Goal: Task Accomplishment & Management: Use online tool/utility

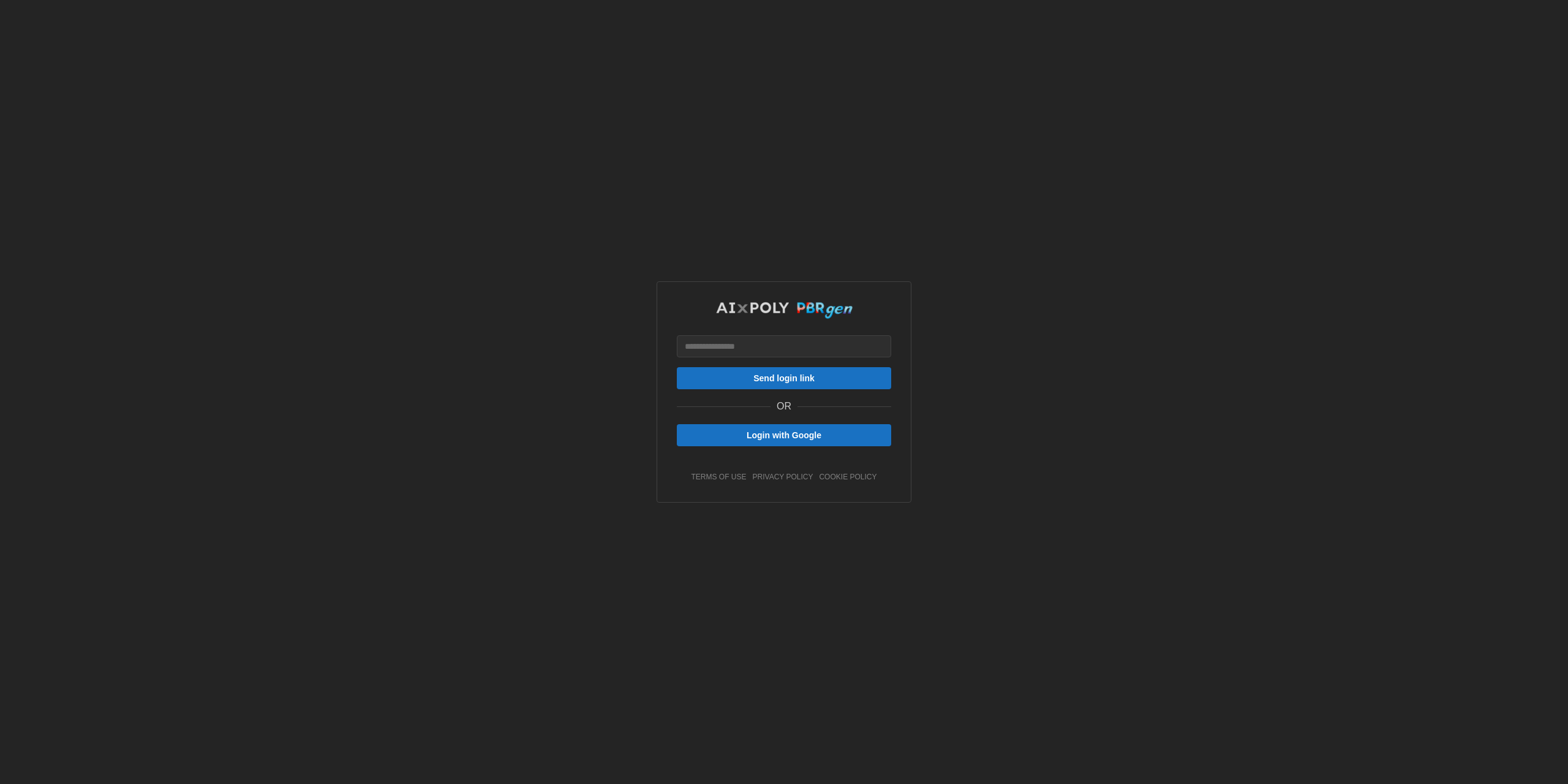
click at [865, 435] on span "Login with Google" at bounding box center [784, 435] width 191 height 20
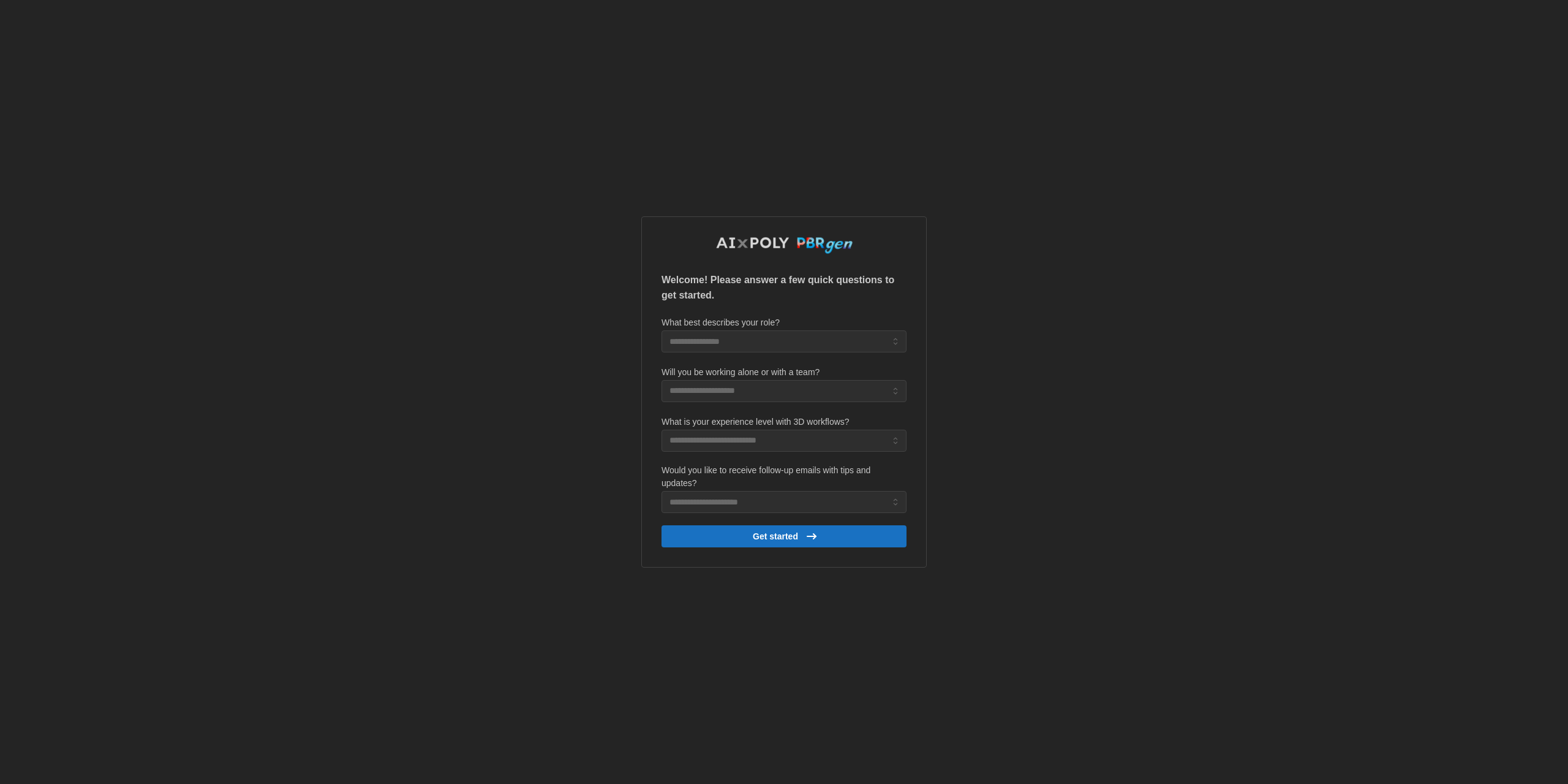
drag, startPoint x: 298, startPoint y: 581, endPoint x: 350, endPoint y: 575, distance: 52.3
click at [299, 581] on div "Welcome! Please answer a few quick questions to get started. What best describe…" at bounding box center [784, 392] width 1568 height 784
click at [839, 332] on input "What best describes your role?" at bounding box center [784, 342] width 245 height 22
click at [776, 386] on div "3D Artist" at bounding box center [784, 391] width 239 height 20
type input "*********"
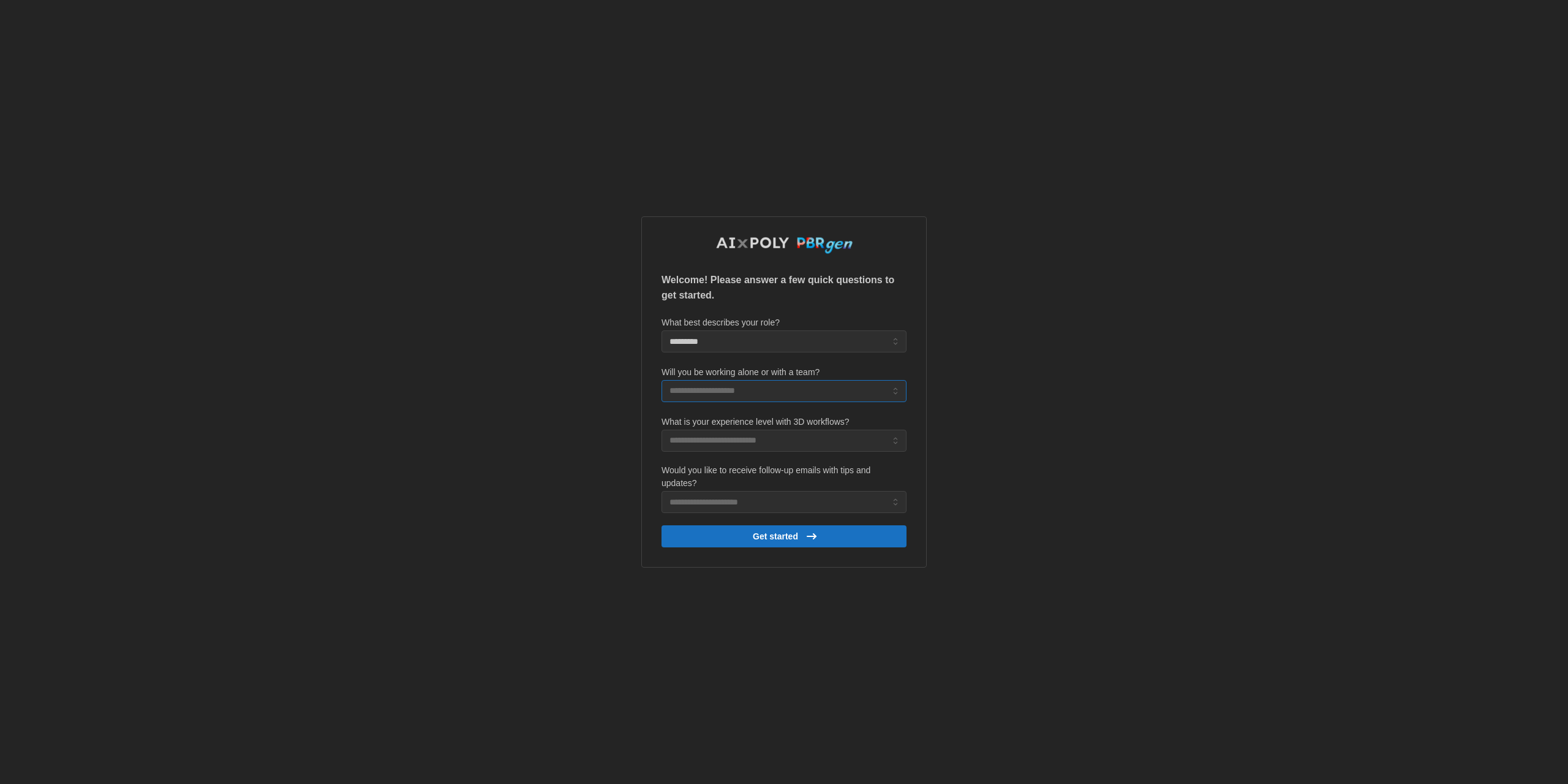
click at [793, 385] on input "Will you be working alone or with a team?" at bounding box center [784, 391] width 245 height 22
click at [793, 451] on div "Large team (6+ people)" at bounding box center [784, 461] width 239 height 20
type input "**********"
click at [788, 441] on input "What is your experience level with 3D workflows?" at bounding box center [784, 441] width 245 height 22
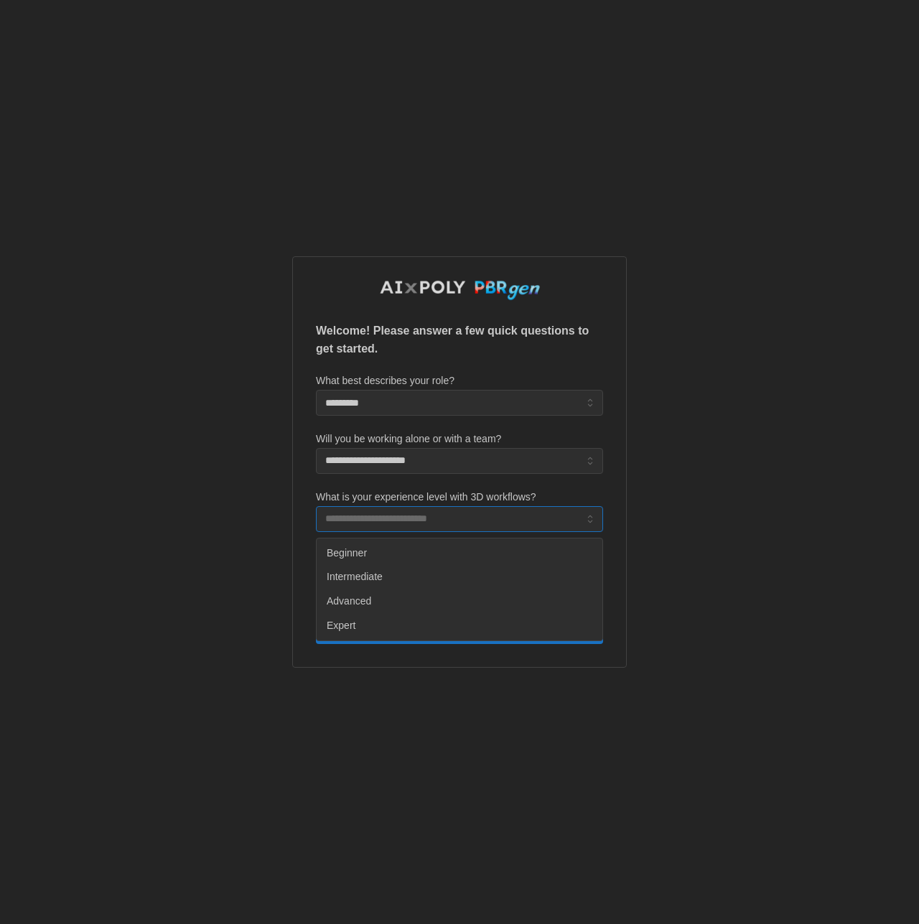
click at [383, 575] on span "Intermediate" at bounding box center [355, 577] width 56 height 16
type input "**********"
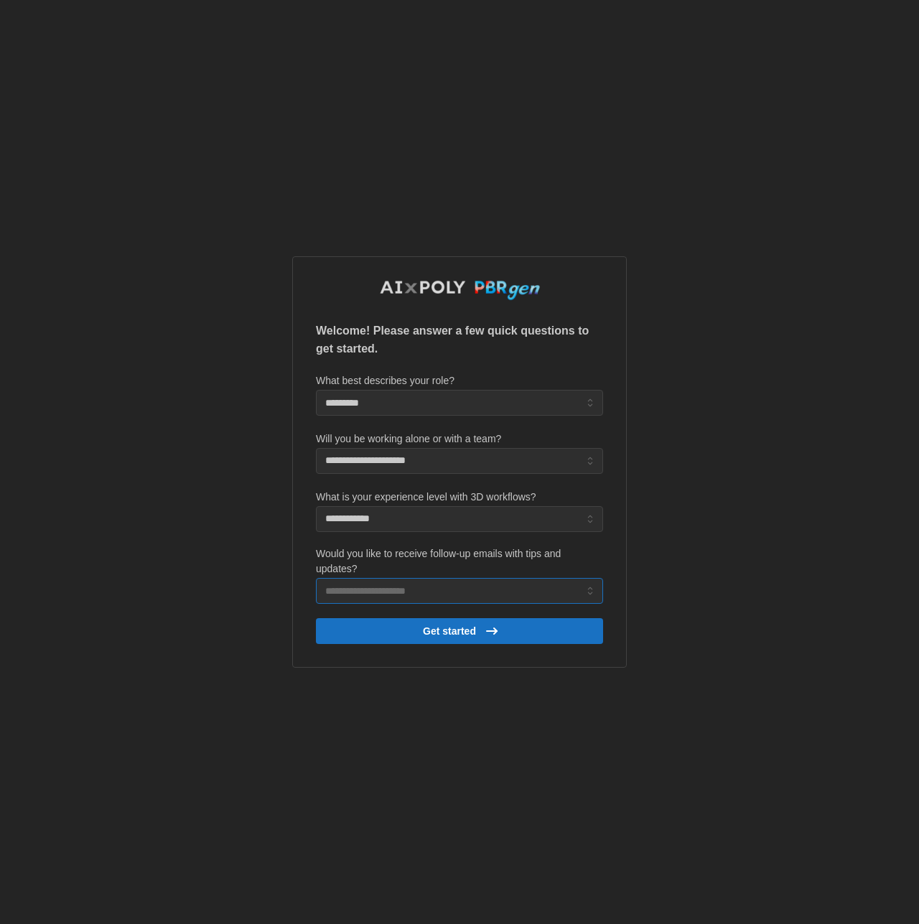
click at [487, 585] on input "Would you like to receive follow-up emails with tips and updates?" at bounding box center [459, 591] width 287 height 26
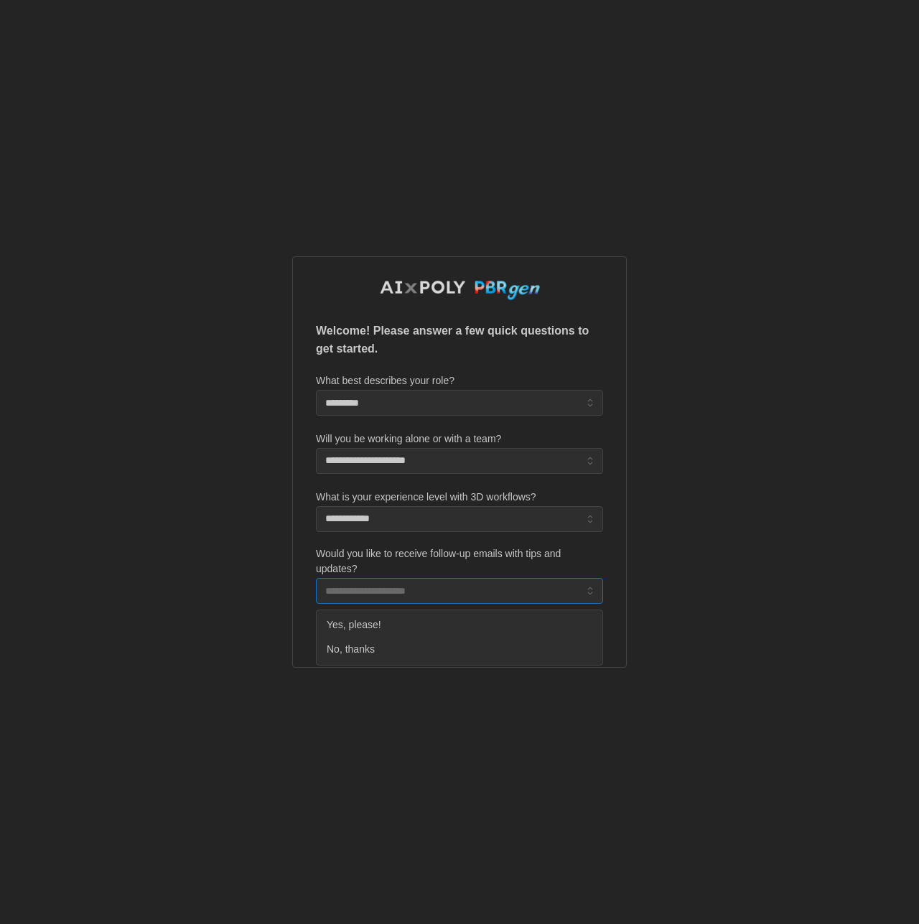
click at [449, 626] on div "Yes, please!" at bounding box center [459, 625] width 280 height 24
type input "**********"
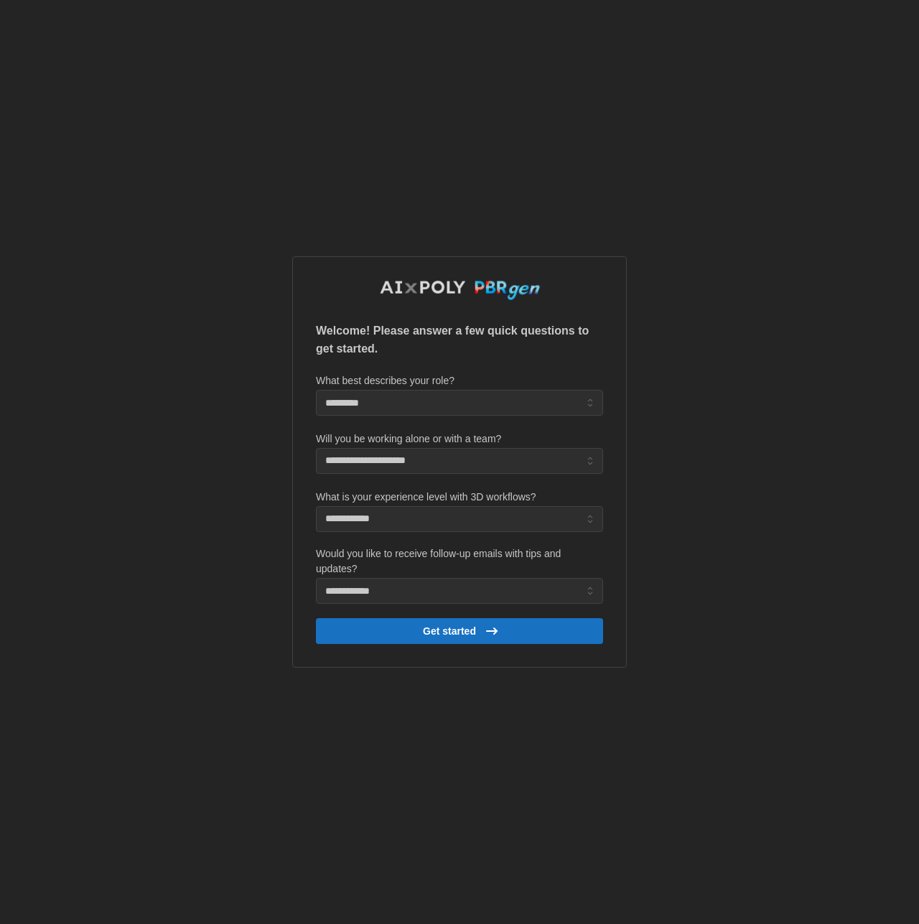
click at [510, 627] on span "Get started" at bounding box center [461, 631] width 264 height 24
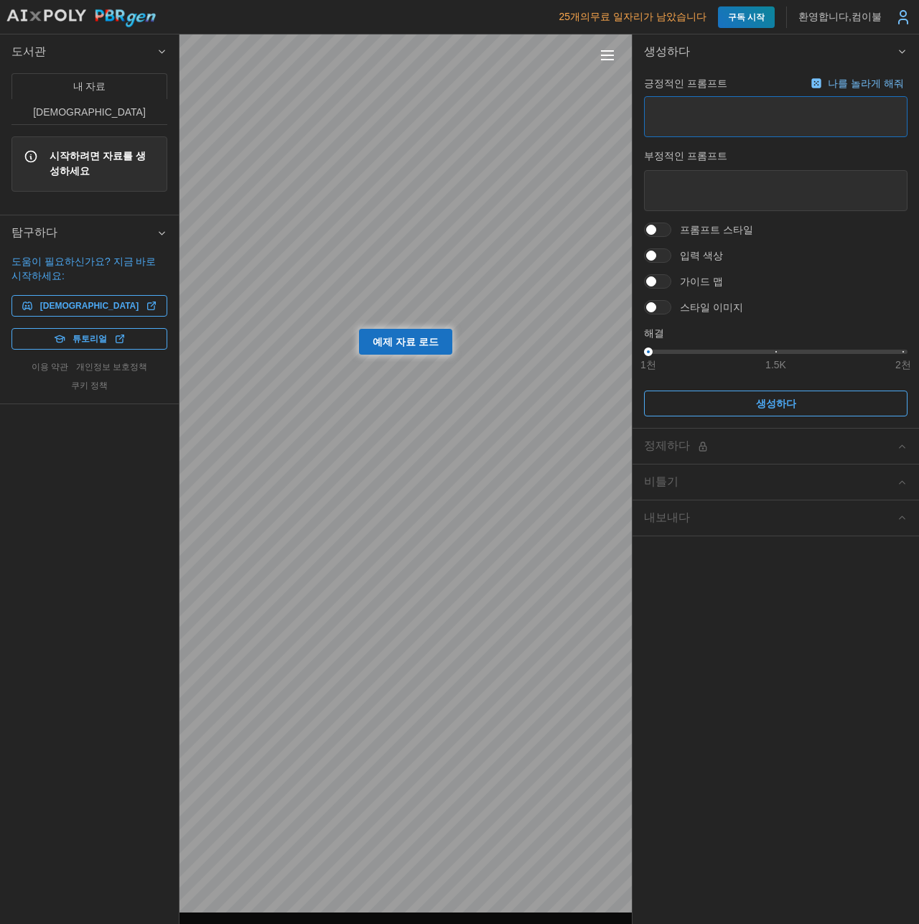
click at [718, 123] on textarea at bounding box center [775, 116] width 263 height 41
click at [832, 78] on font "나를 놀라게 해줘" at bounding box center [866, 83] width 76 height 11
type textarea "*"
type textarea "**********"
click at [62, 149] on span "시작하려면 자료를 생성하세요" at bounding box center [103, 164] width 106 height 31
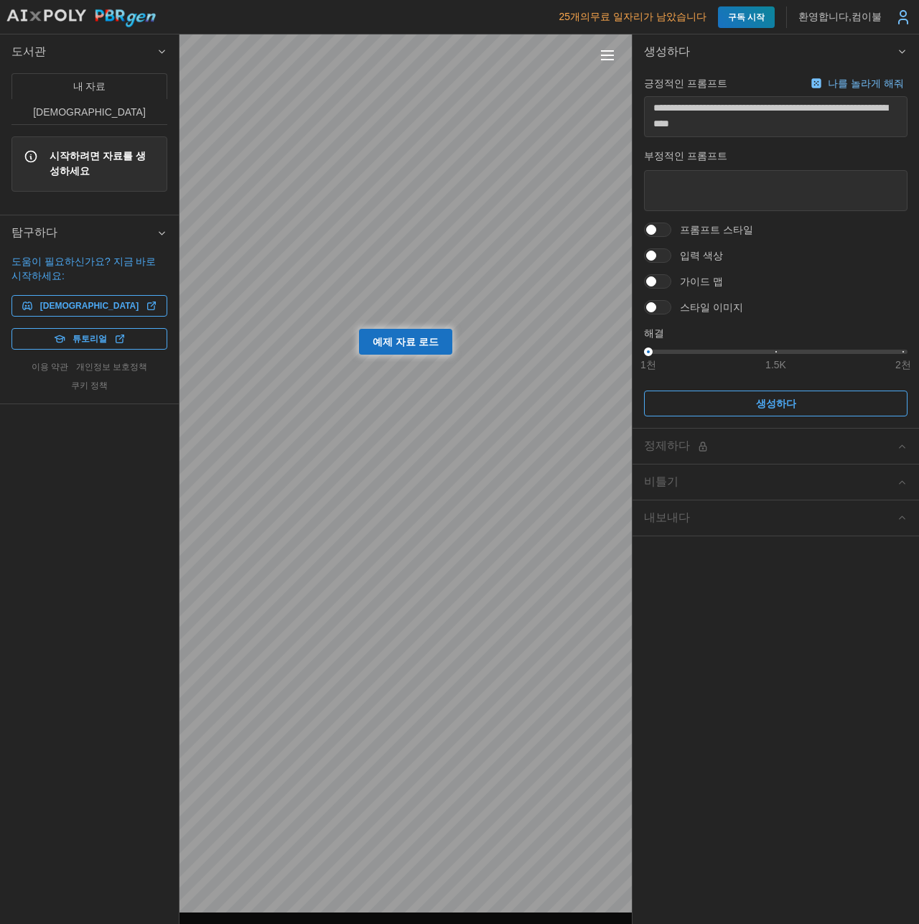
click at [151, 99] on button "예시" at bounding box center [89, 112] width 156 height 26
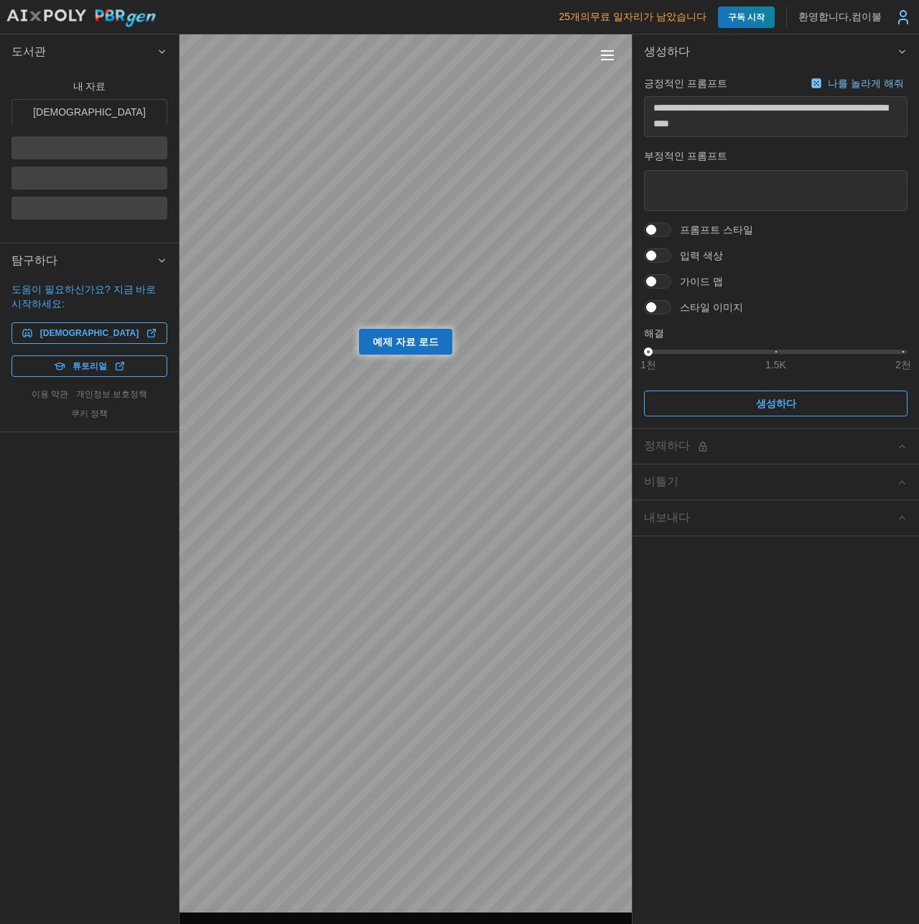
click at [65, 136] on div at bounding box center [89, 147] width 156 height 23
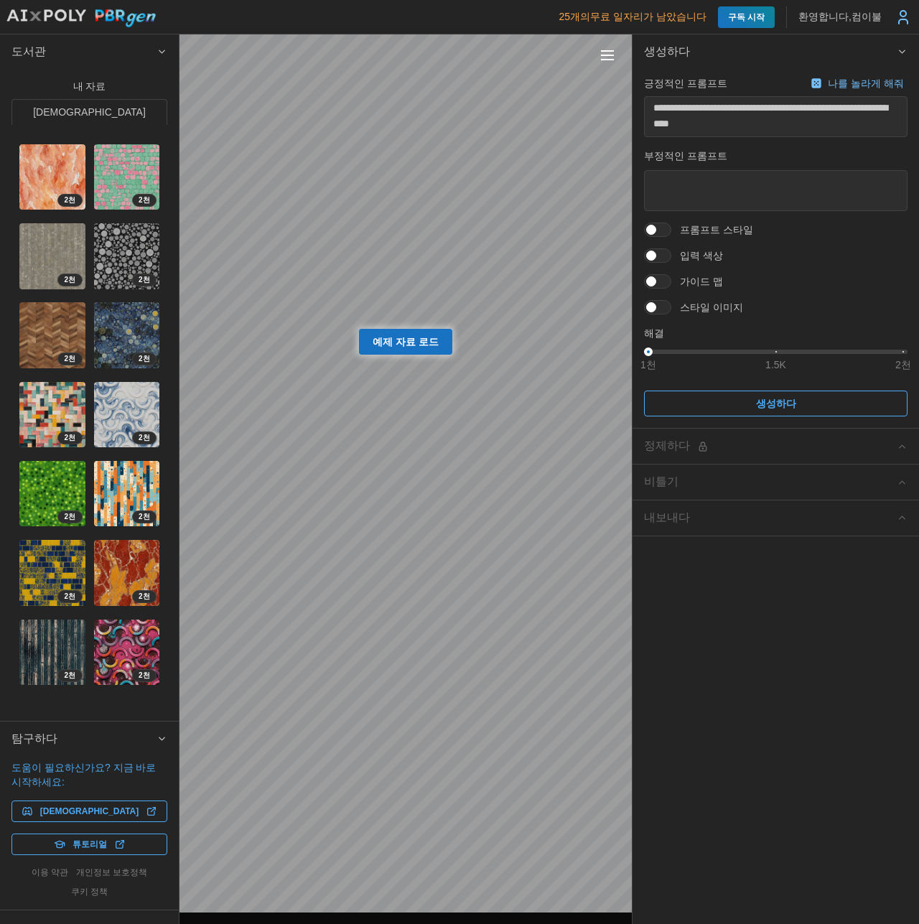
click at [118, 382] on img at bounding box center [127, 415] width 66 height 66
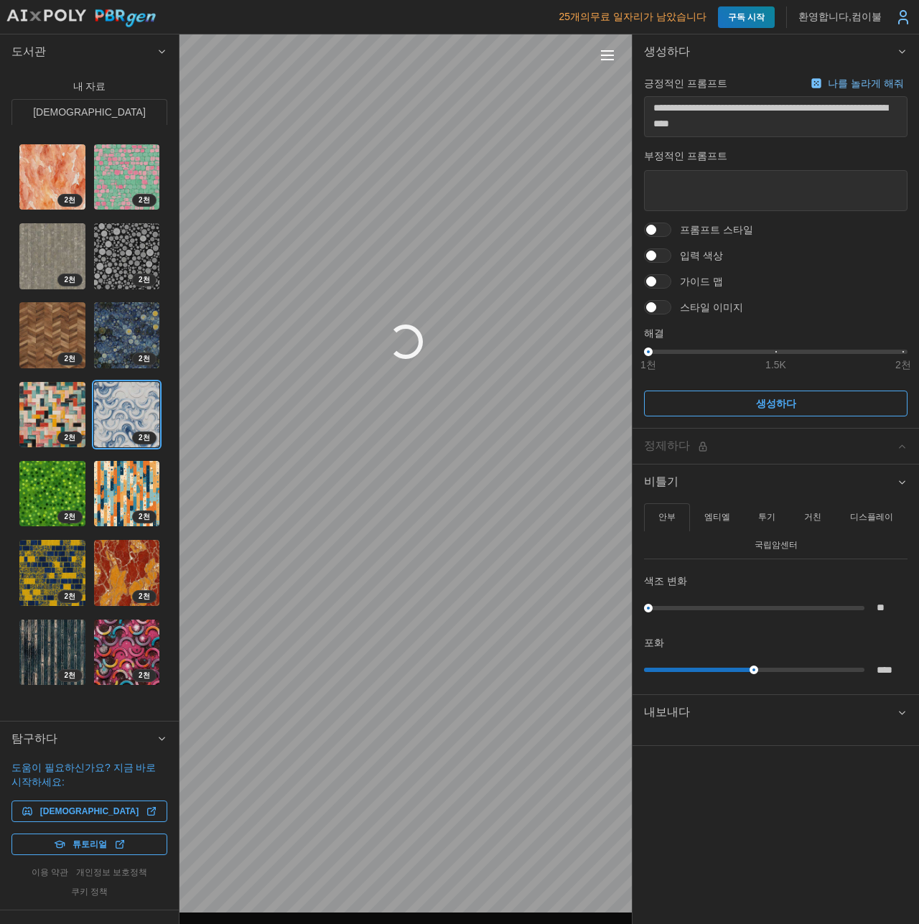
type textarea "*"
type textarea "**********"
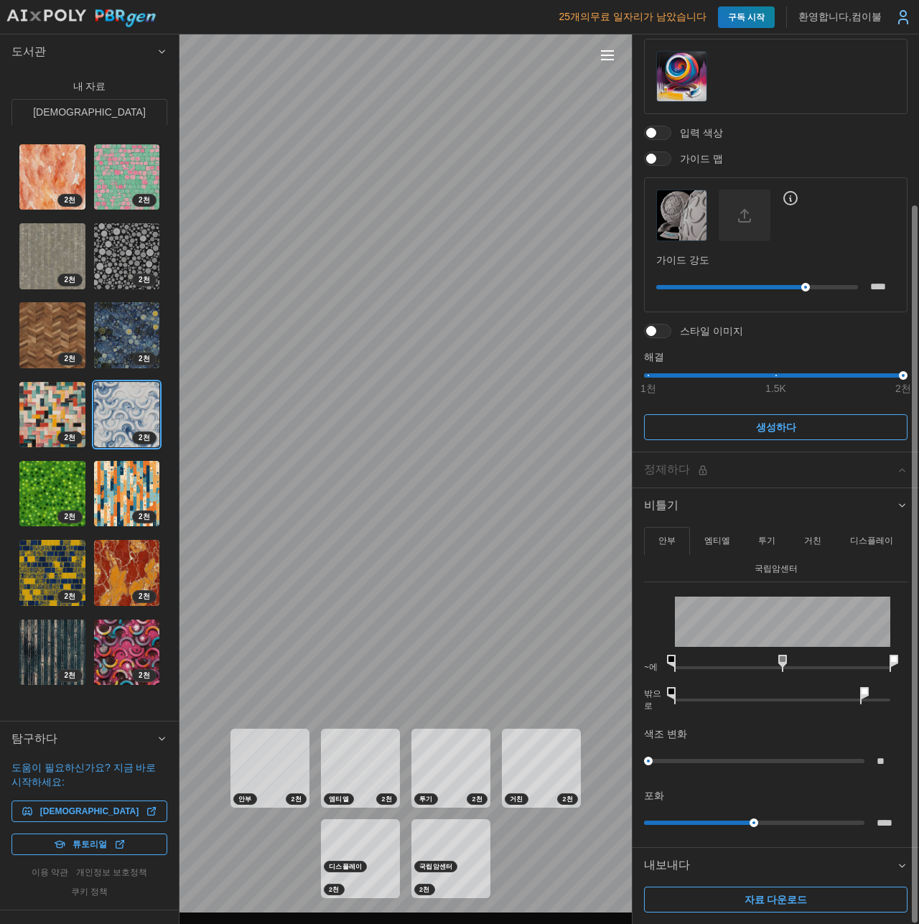
scroll to position [210, 0]
click at [784, 654] on icon at bounding box center [784, 662] width 9 height 17
drag, startPoint x: 899, startPoint y: 374, endPoint x: 919, endPoint y: 378, distance: 19.7
click at [919, 378] on html "**********" at bounding box center [459, 462] width 919 height 924
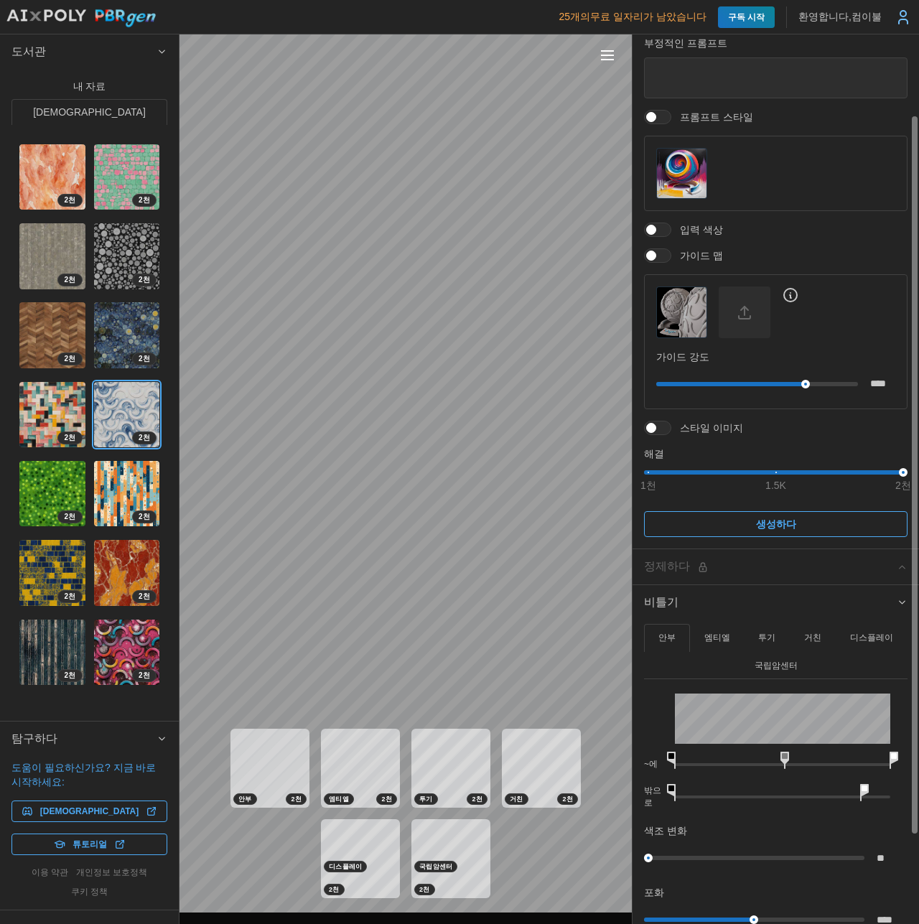
scroll to position [0, 0]
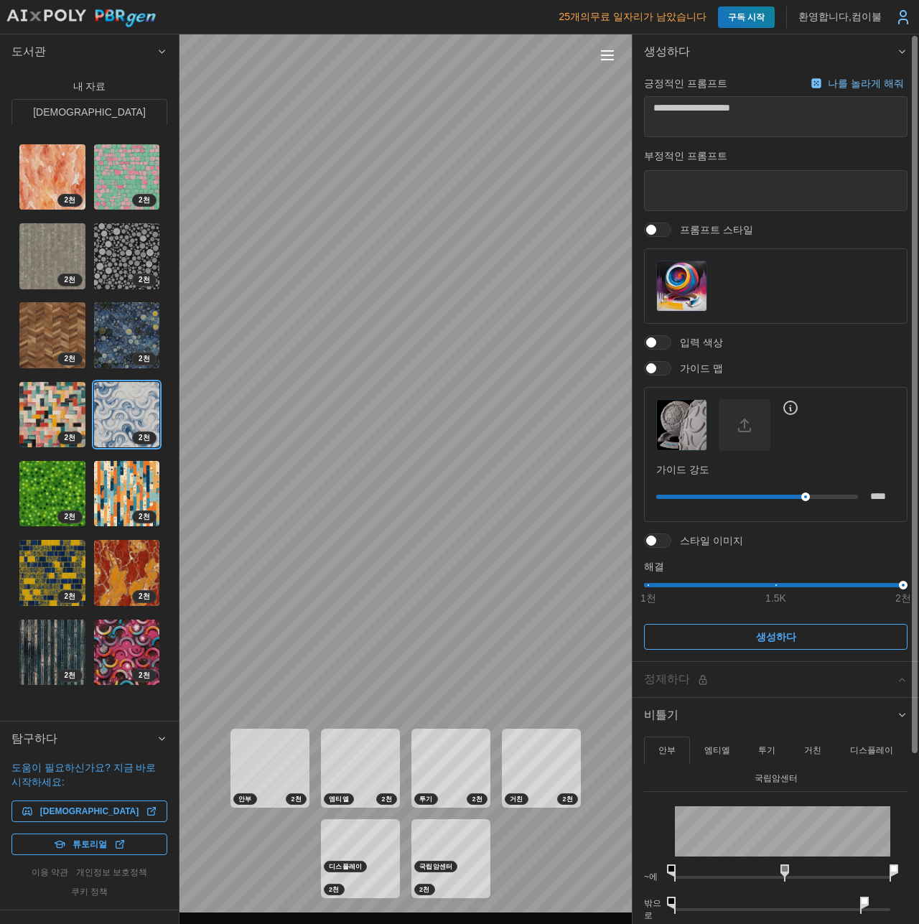
click at [88, 85] on button "내 자료" at bounding box center [89, 86] width 156 height 26
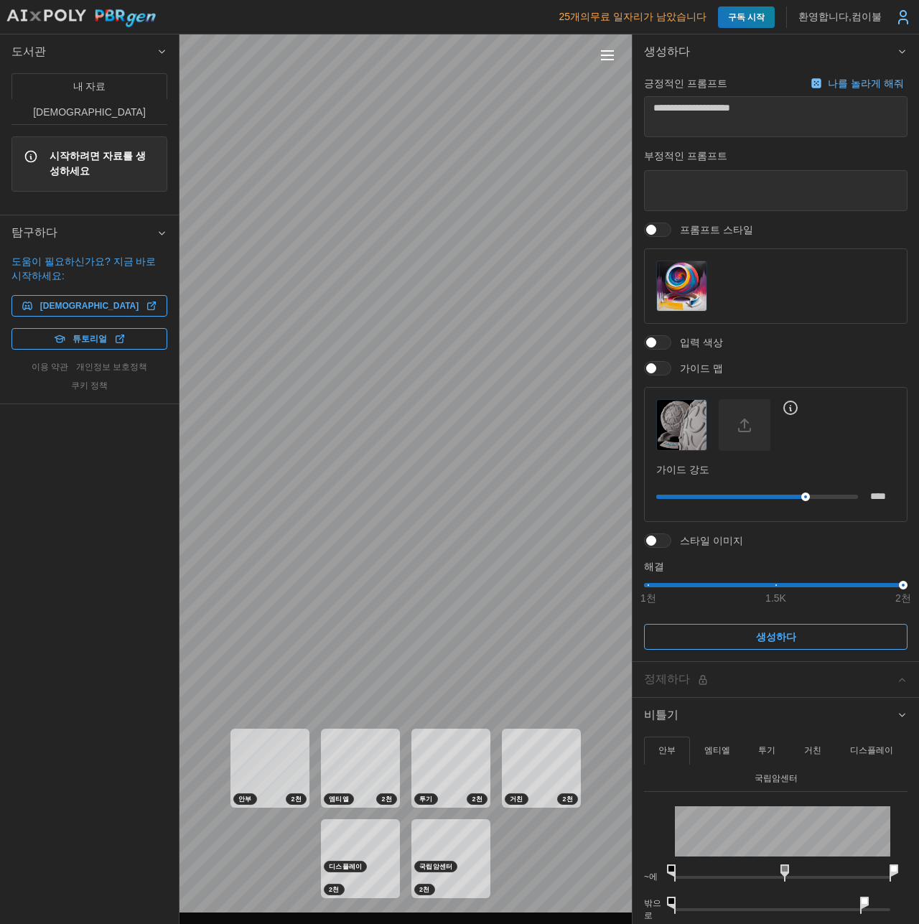
click at [141, 215] on span "탐구하다" at bounding box center [83, 232] width 145 height 35
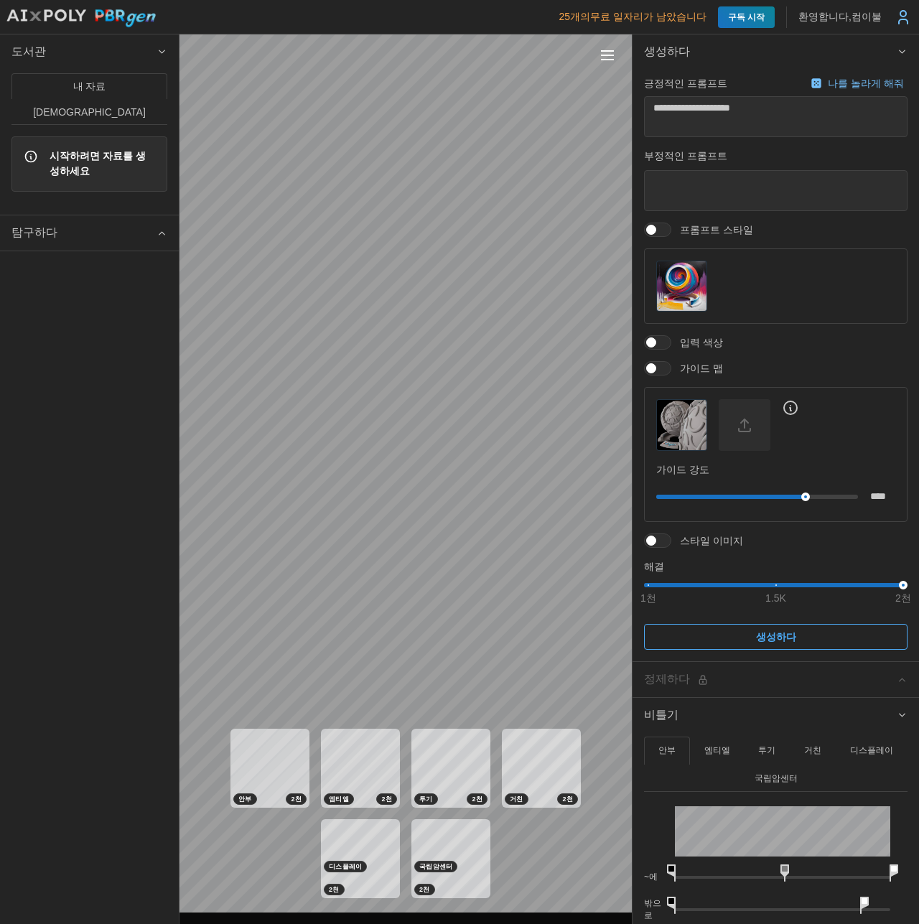
click at [141, 215] on span "탐구하다" at bounding box center [83, 232] width 145 height 35
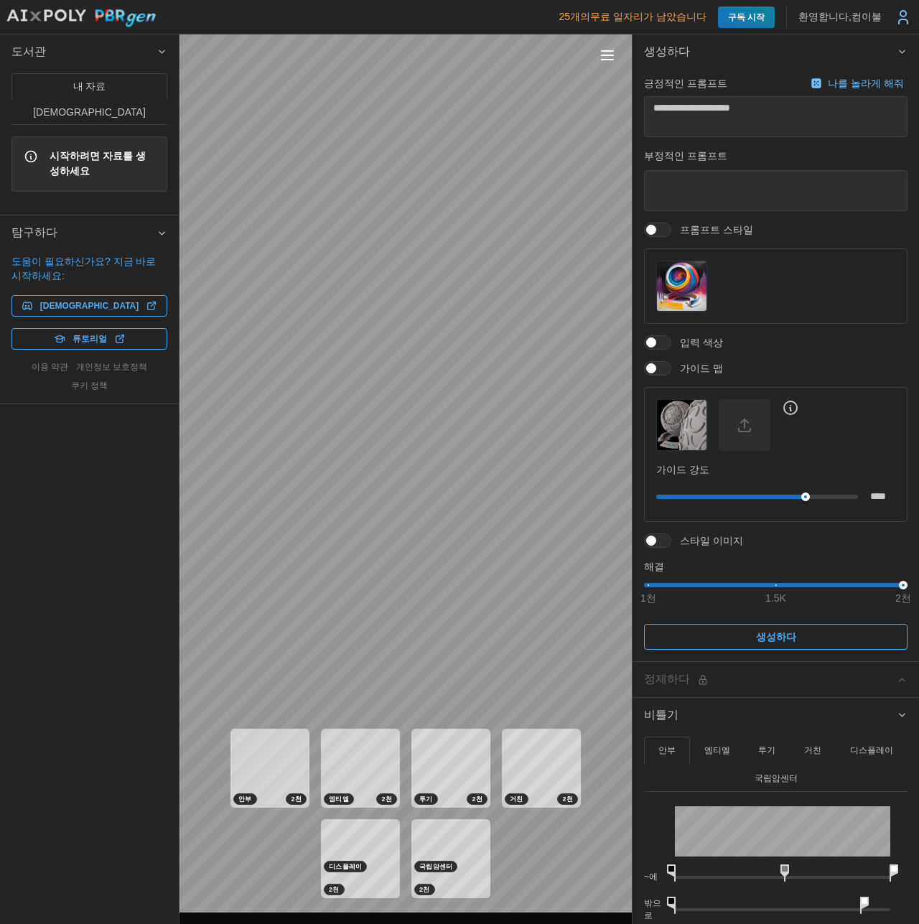
click at [27, 151] on icon at bounding box center [31, 156] width 11 height 11
click at [93, 150] on font "시작하려면 자료를 생성하세요" at bounding box center [98, 163] width 96 height 27
click at [683, 271] on img "button" at bounding box center [682, 286] width 50 height 50
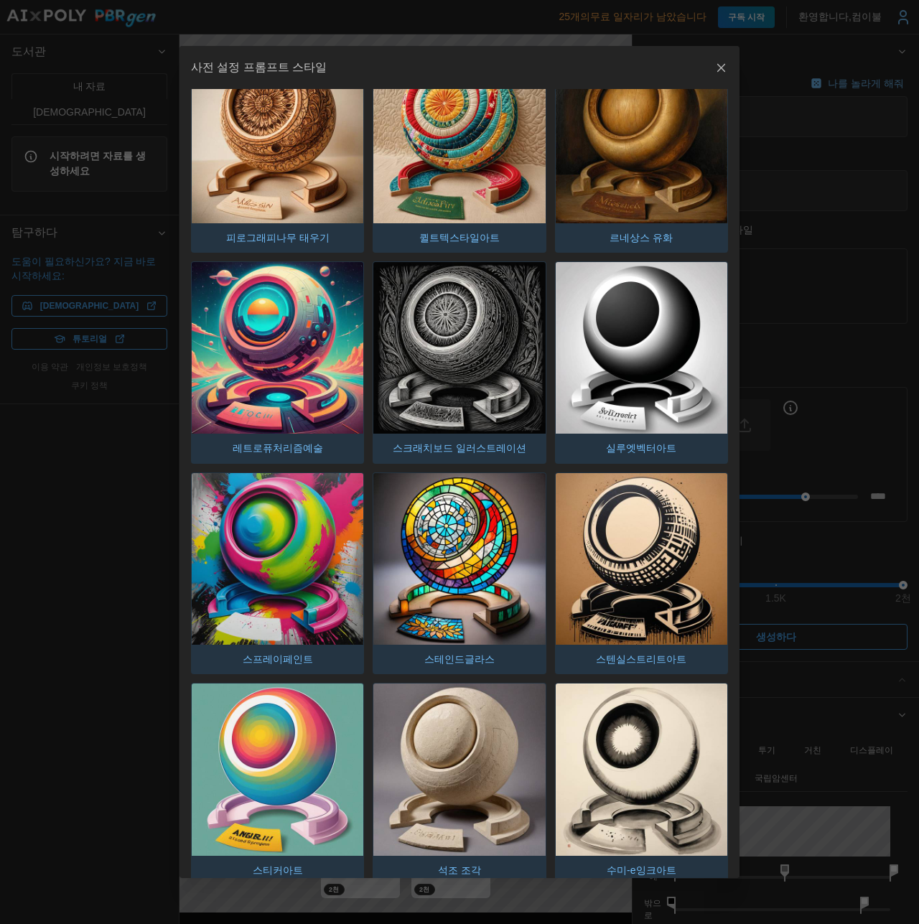
scroll to position [3086, 0]
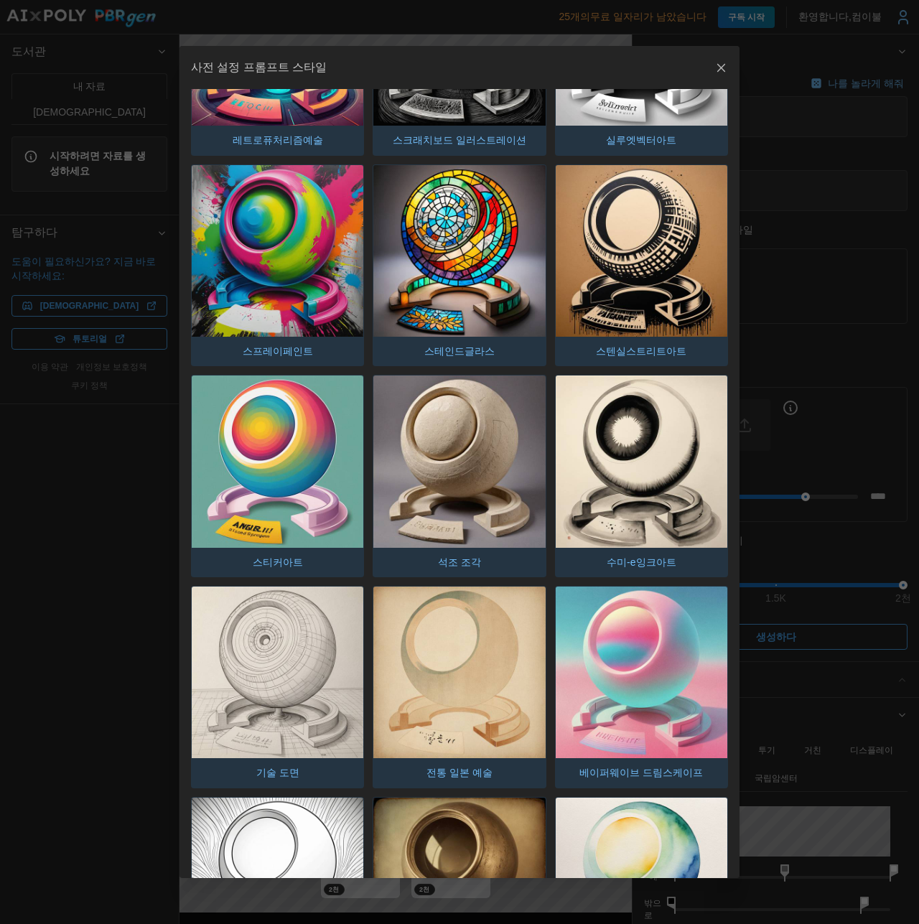
click at [582, 586] on img "button" at bounding box center [642, 672] width 172 height 172
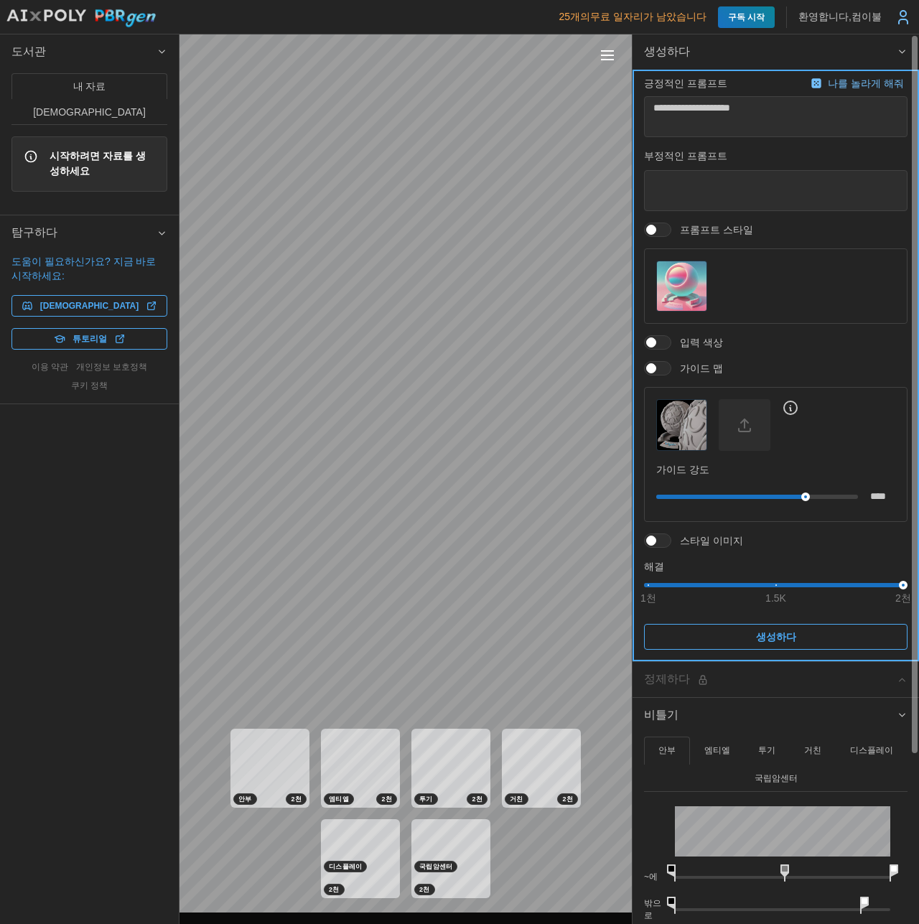
click at [805, 640] on span "생성하다" at bounding box center [775, 636] width 236 height 24
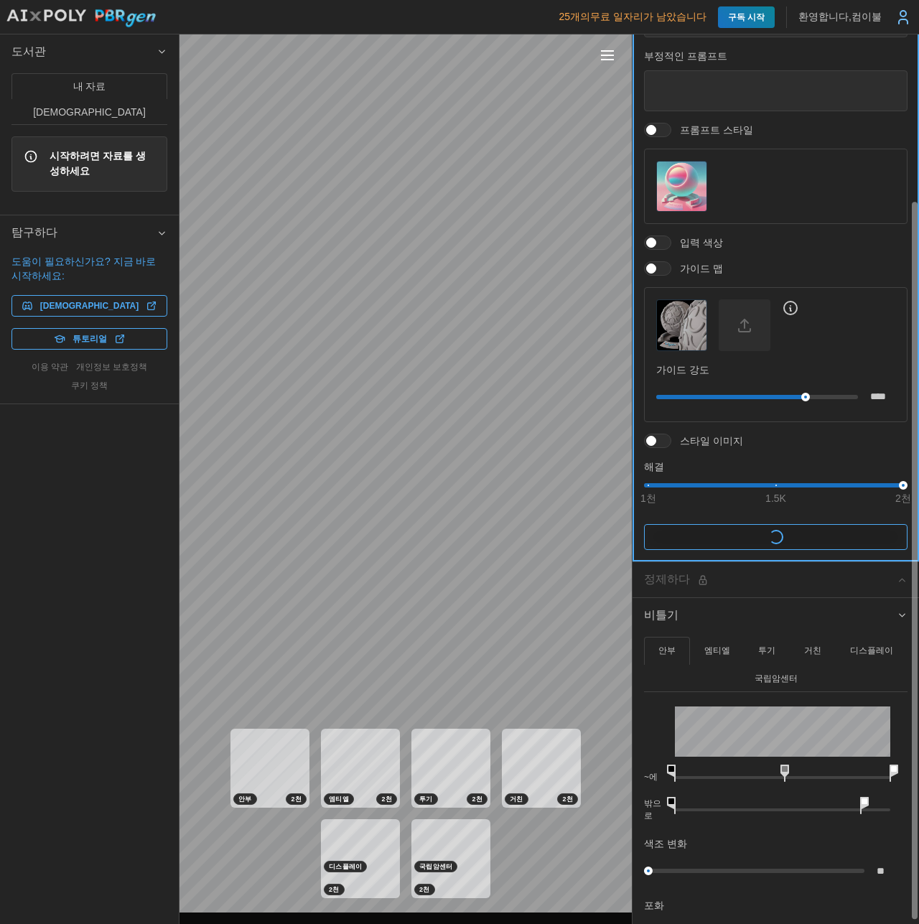
scroll to position [210, 0]
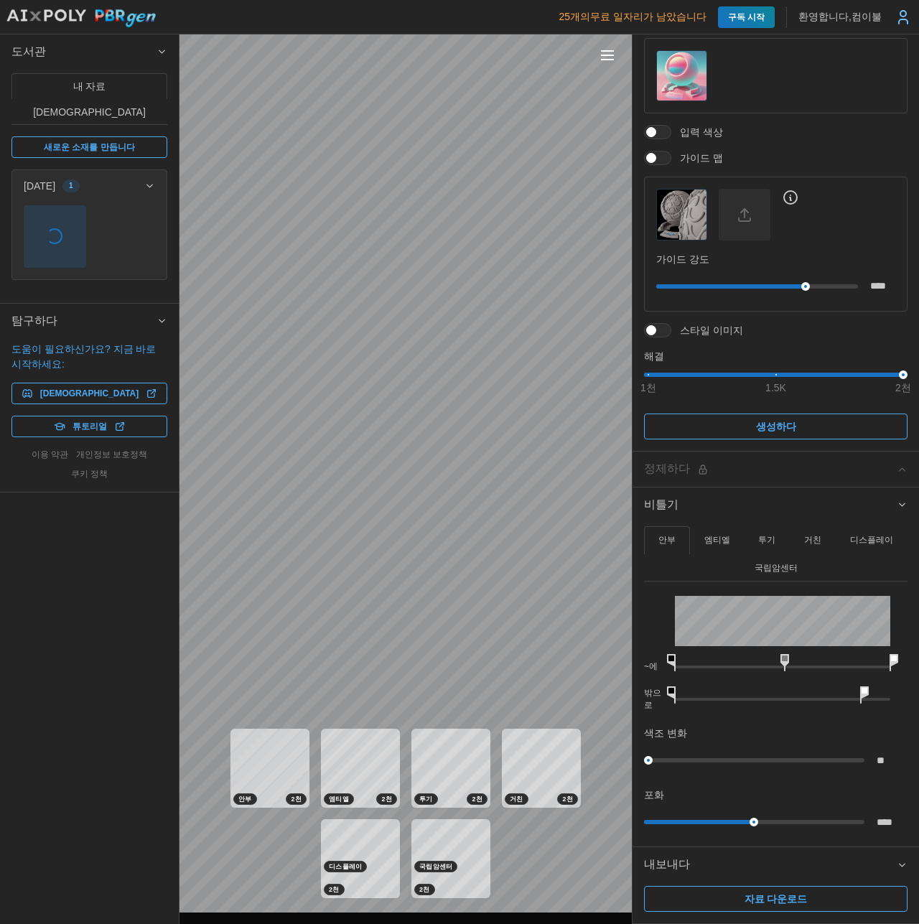
click at [133, 26] on img at bounding box center [81, 18] width 151 height 19
type textarea "*"
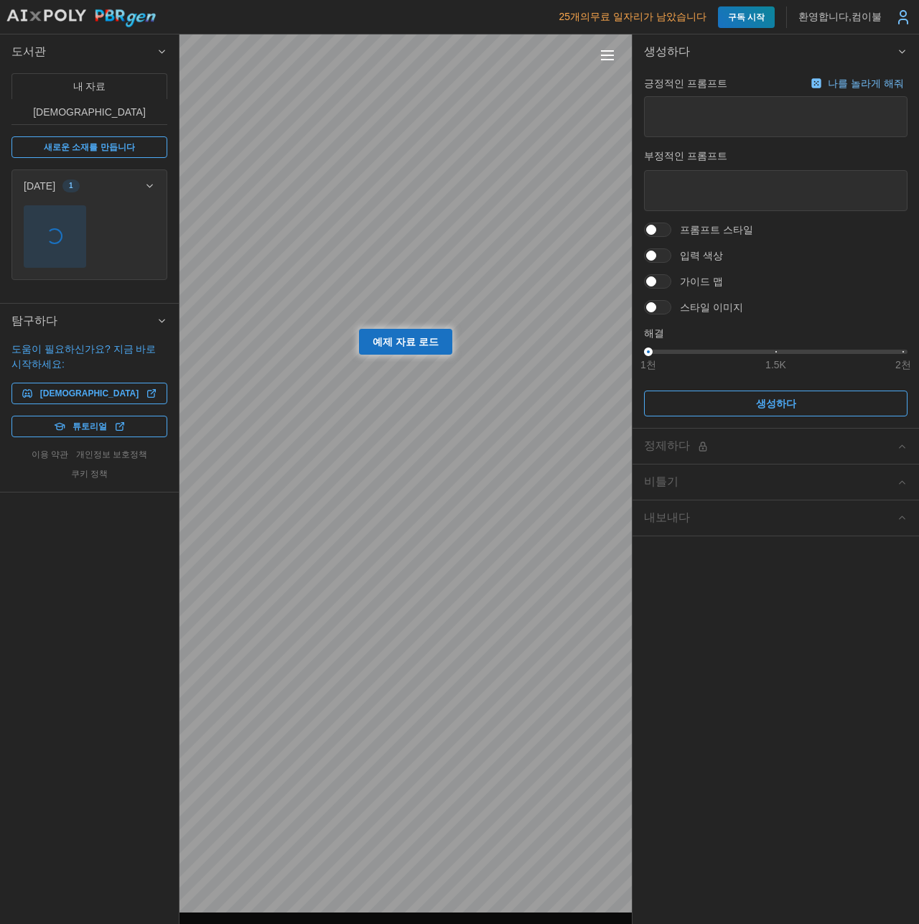
click at [48, 14] on img at bounding box center [81, 18] width 151 height 19
click at [425, 336] on font "예제 자료 로드" at bounding box center [406, 341] width 66 height 11
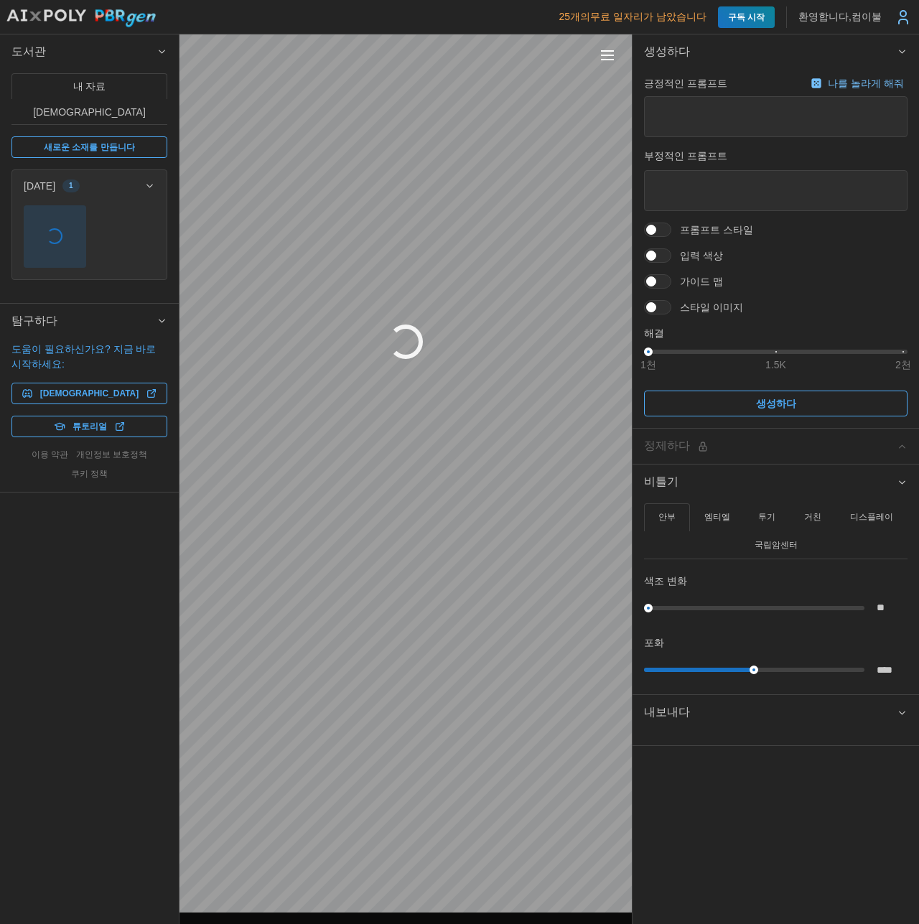
type textarea "*"
type textarea "**********"
type input "****"
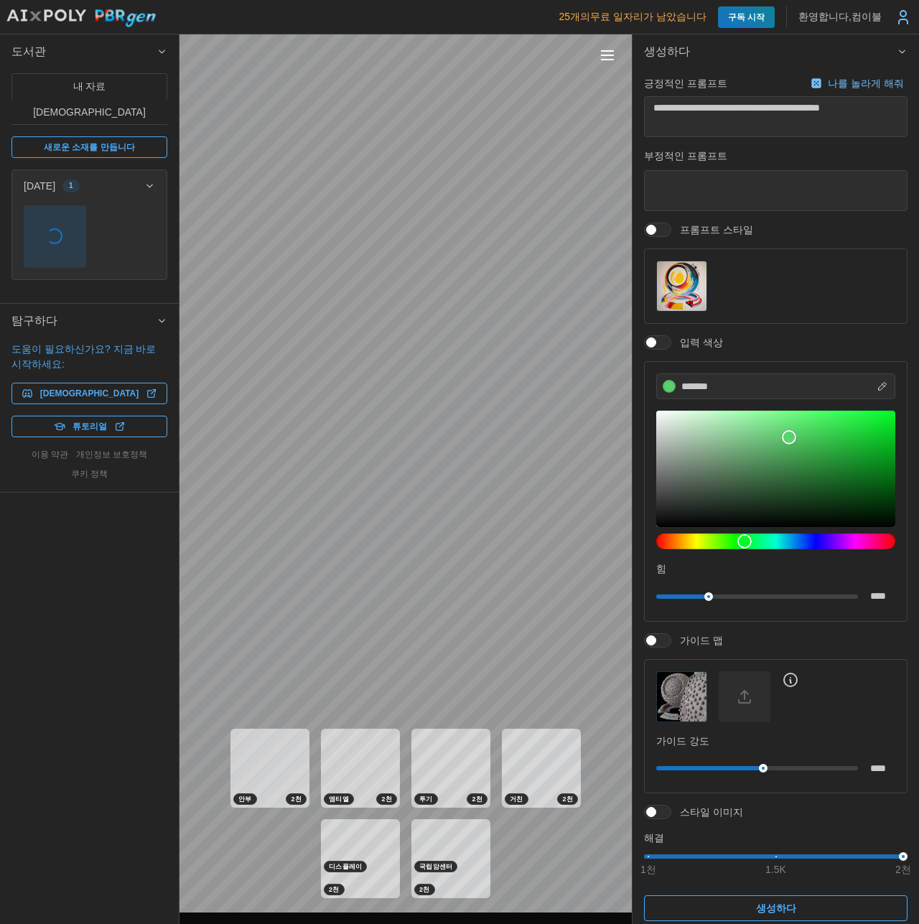
type textarea "*"
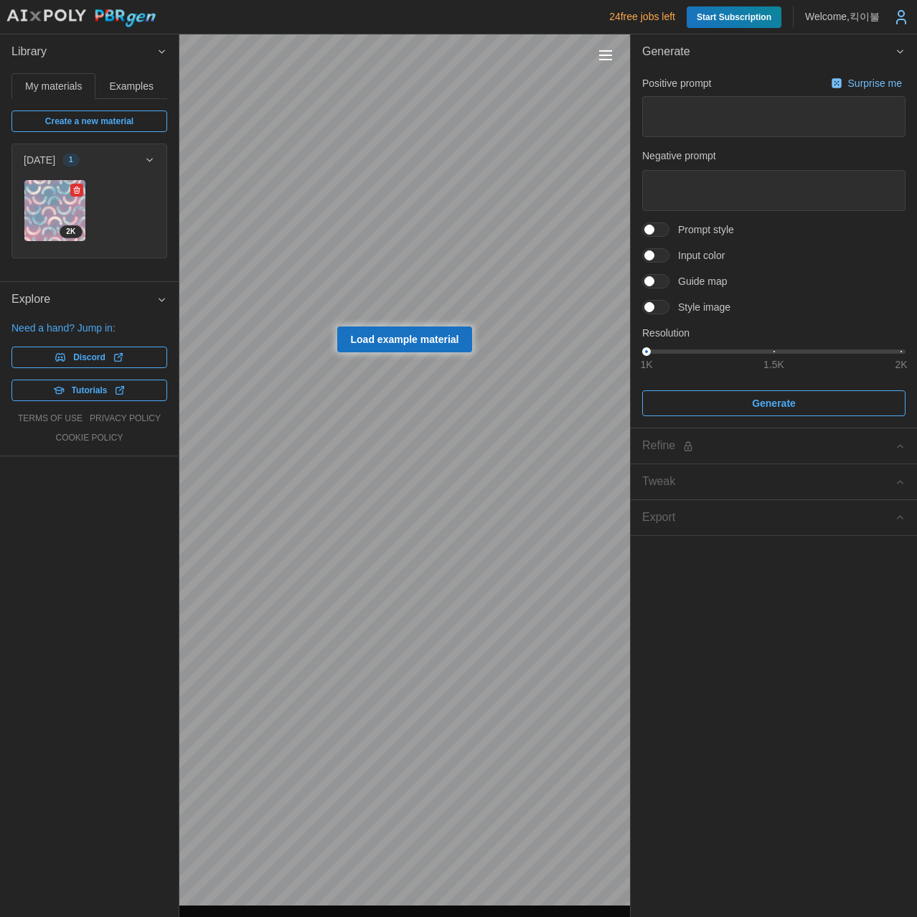
click at [58, 202] on img at bounding box center [54, 210] width 61 height 61
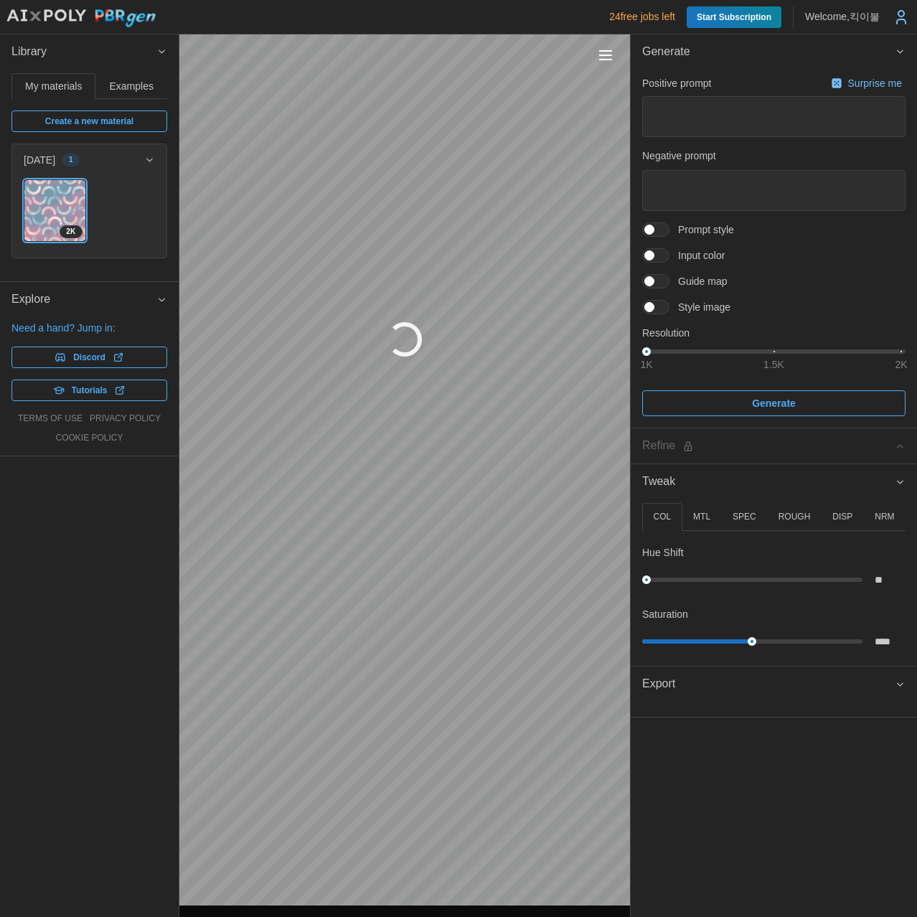
type textarea "*"
type textarea "**********"
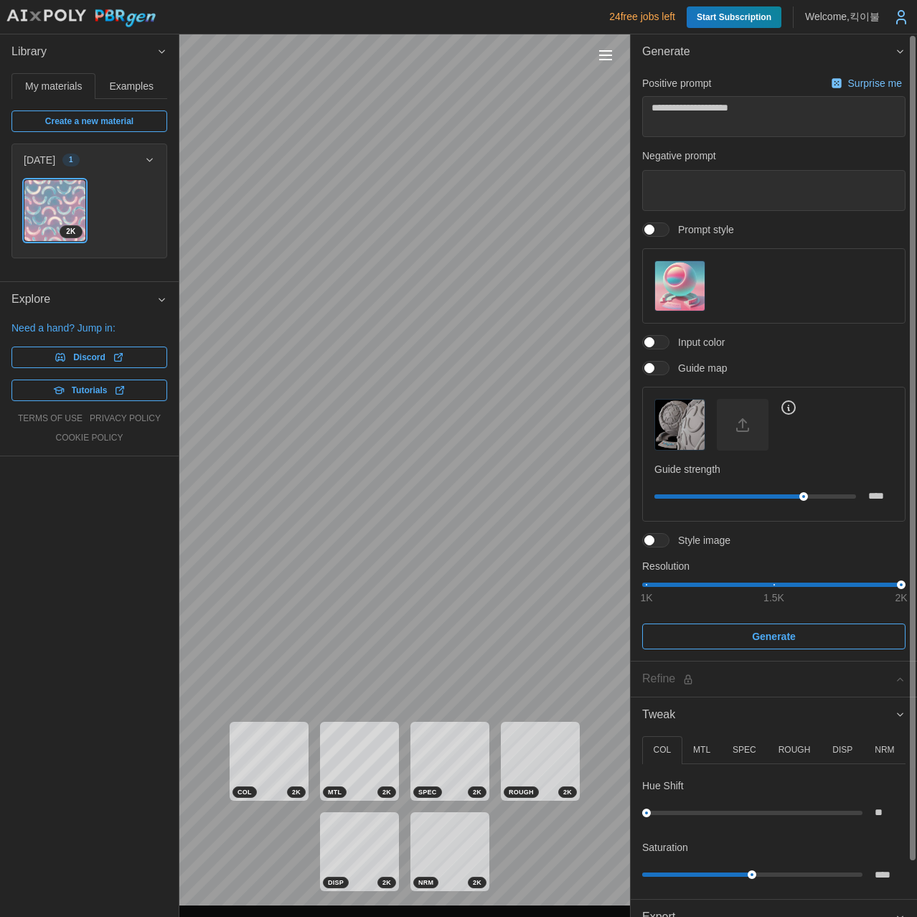
type textarea "*"
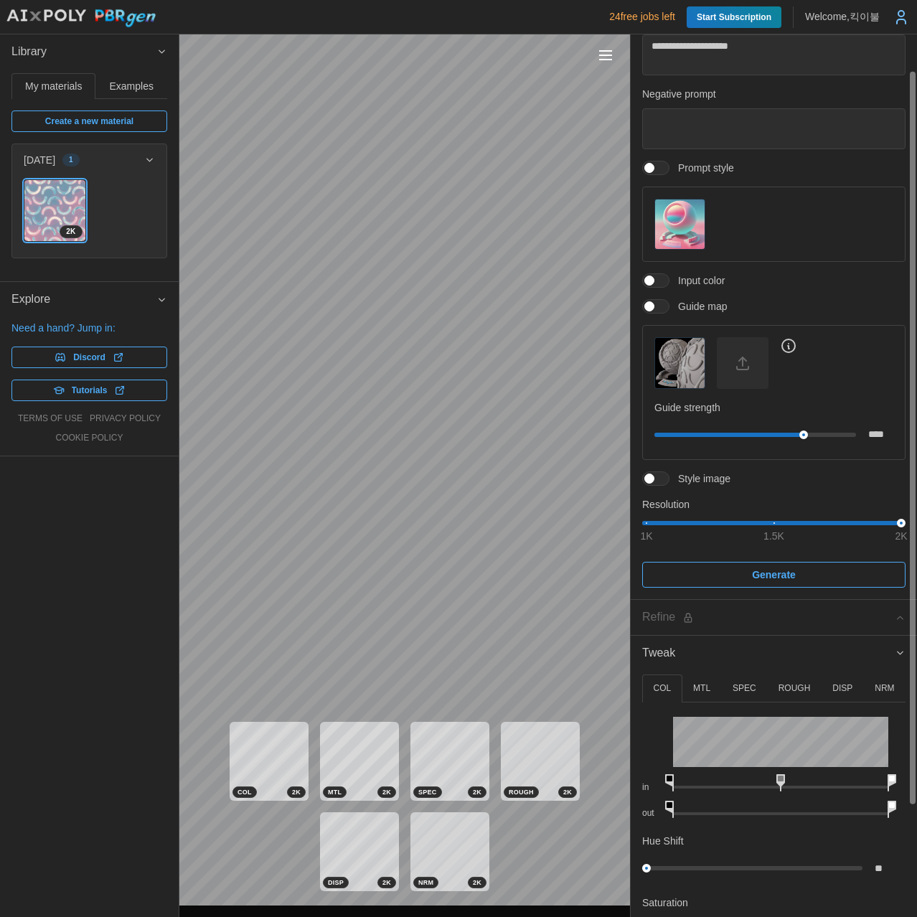
scroll to position [177, 0]
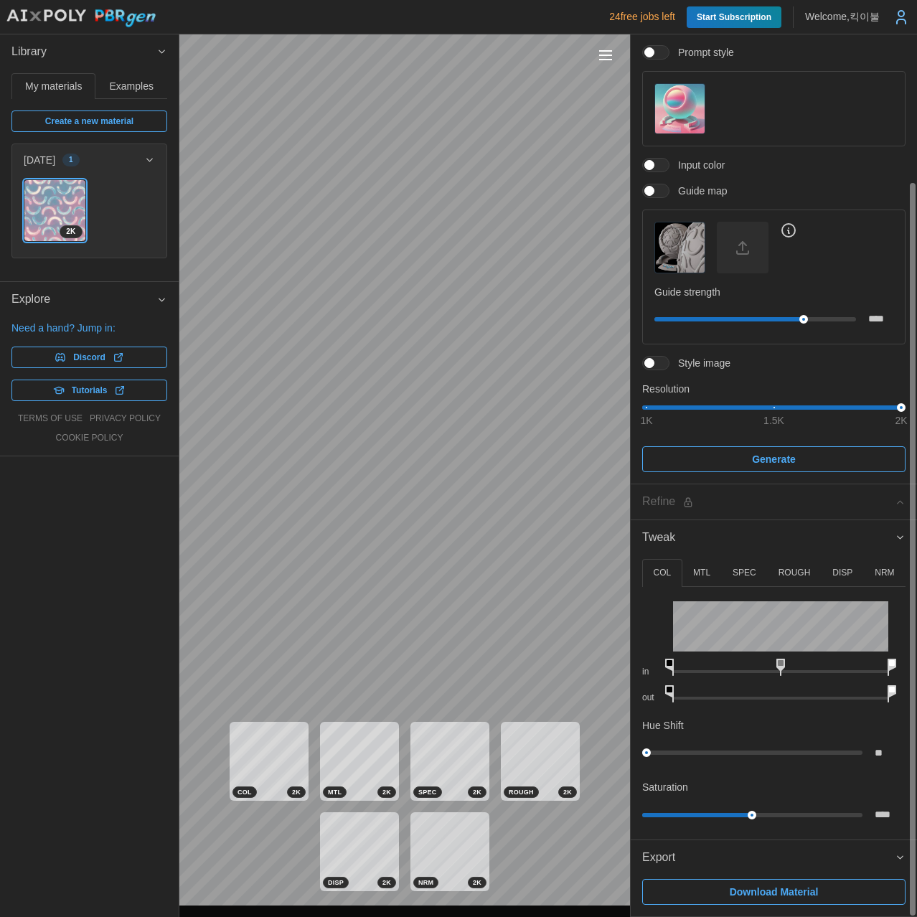
click at [835, 889] on span "Download Material" at bounding box center [774, 892] width 236 height 24
